Goal: Obtain resource: Obtain resource

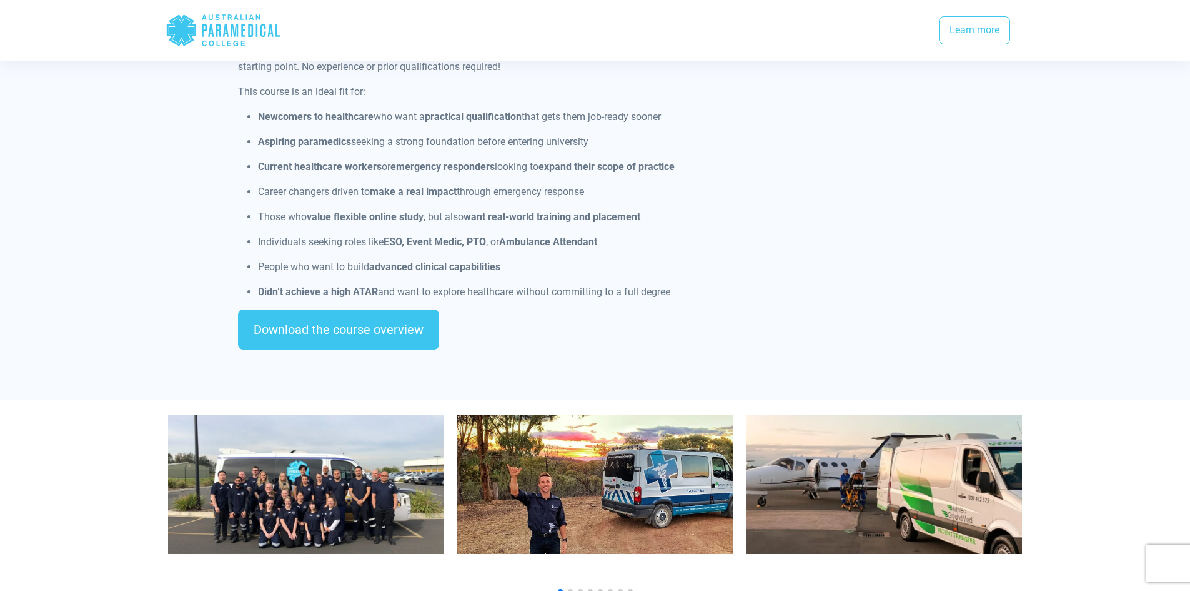
scroll to position [1062, 0]
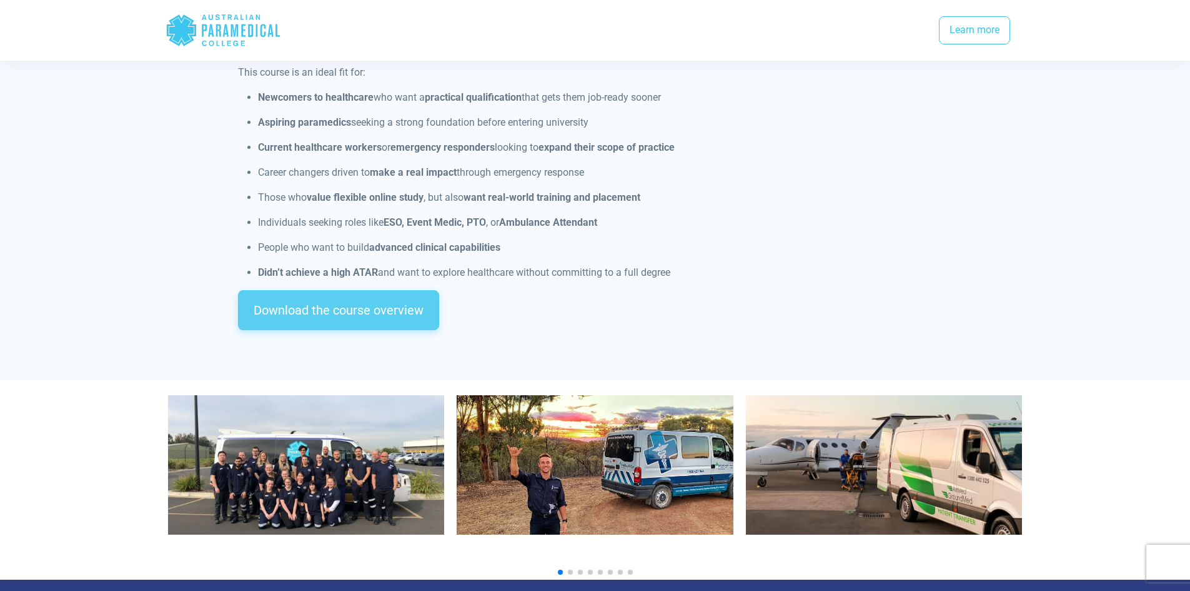
click at [384, 303] on link "Download the course overview" at bounding box center [338, 310] width 201 height 40
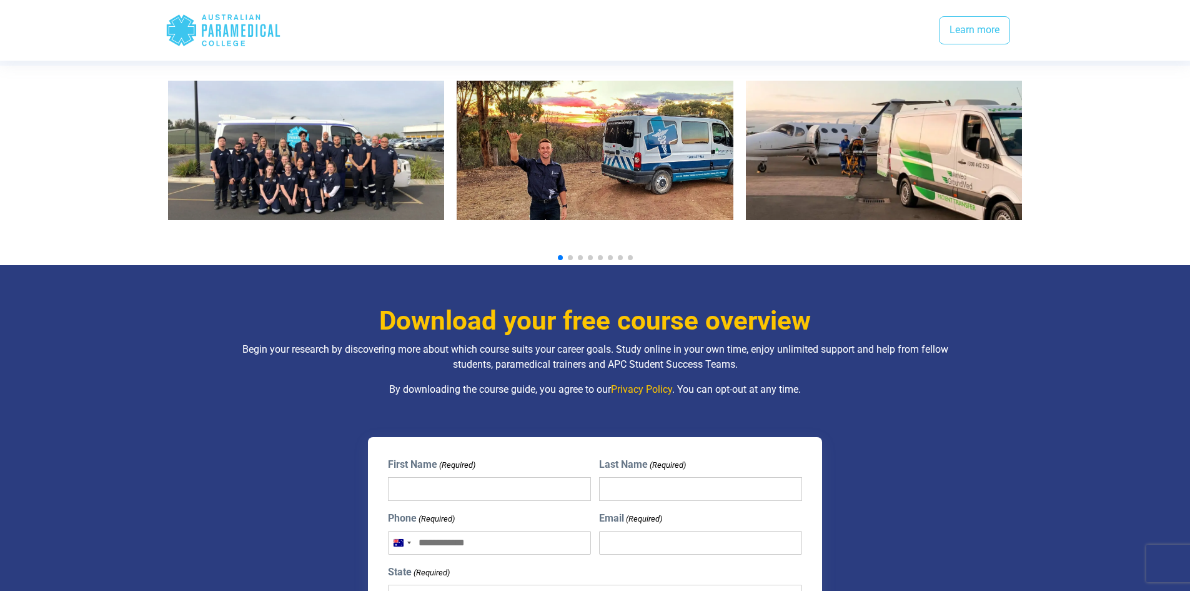
scroll to position [1348, 0]
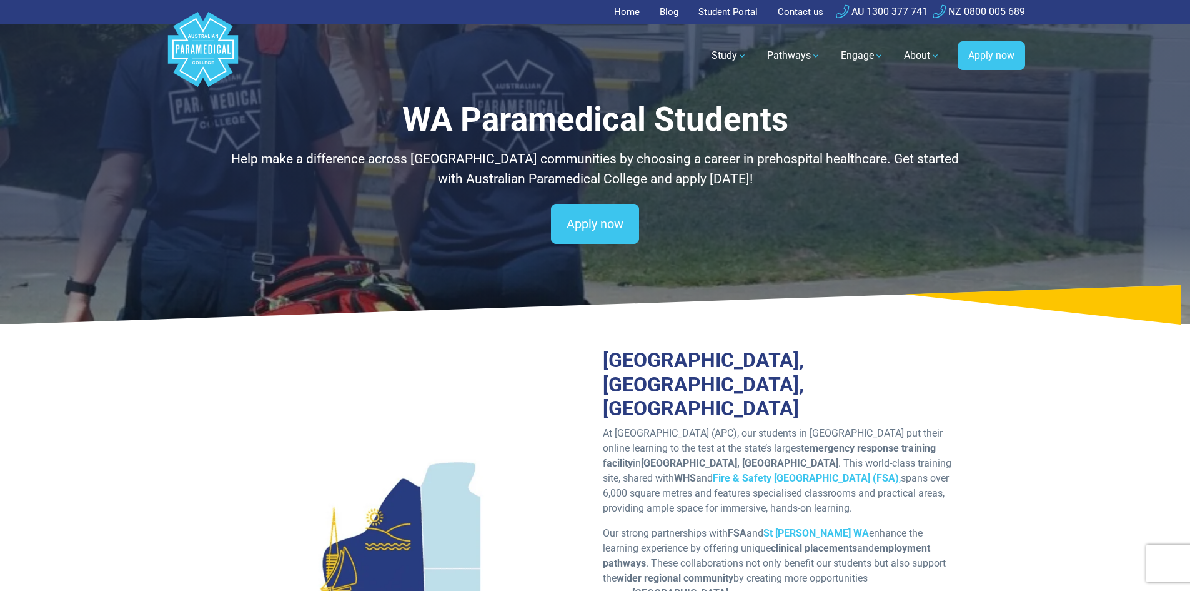
click at [794, 15] on link "Contact us" at bounding box center [800, 12] width 61 height 24
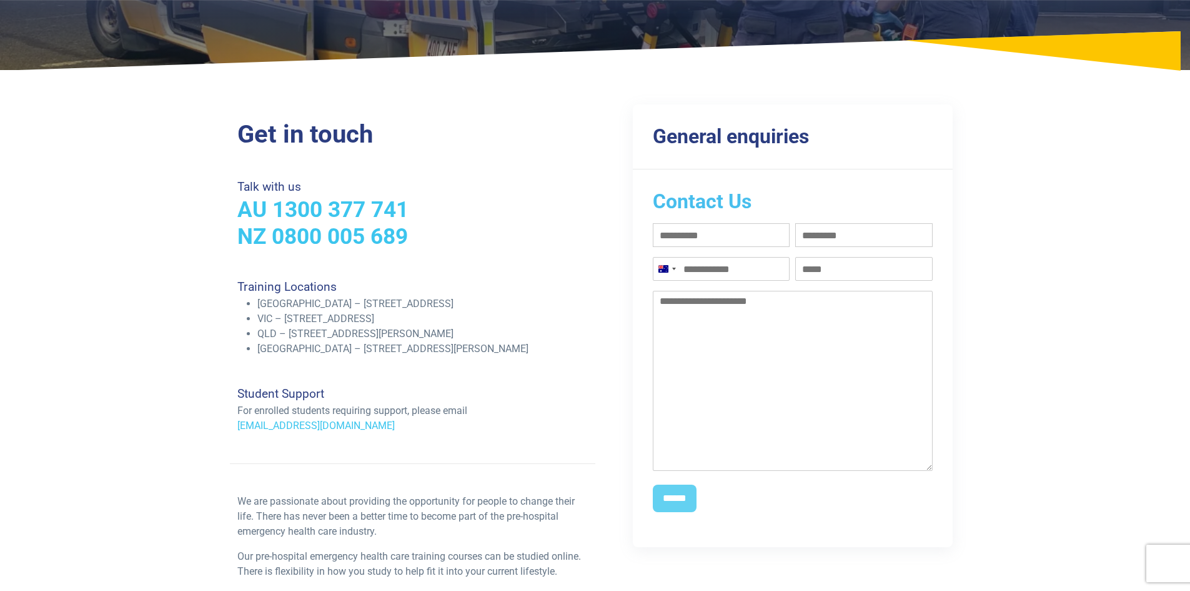
scroll to position [62, 0]
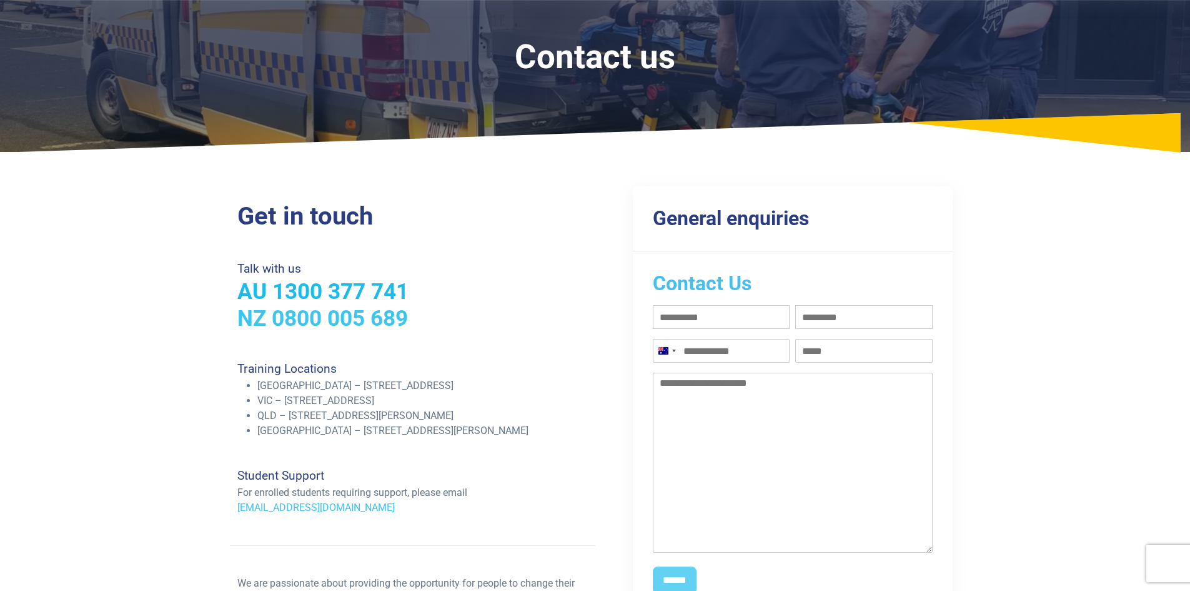
click at [277, 286] on link "AU 1300 377 741" at bounding box center [322, 291] width 171 height 26
